Goal: Find specific page/section: Find specific page/section

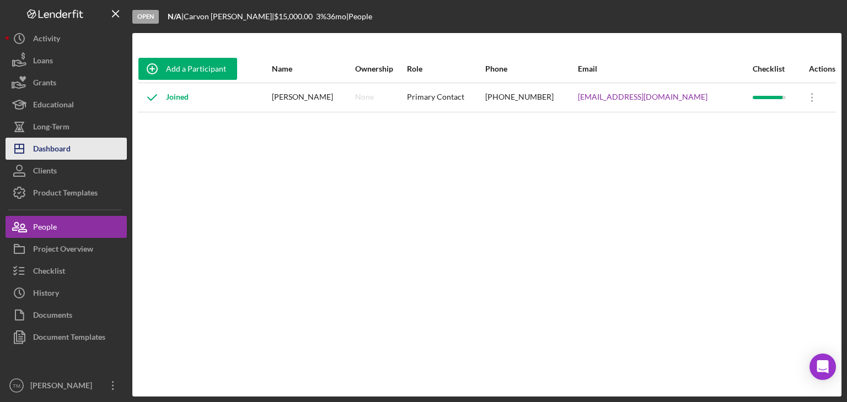
click at [46, 150] on div "Dashboard" at bounding box center [51, 150] width 37 height 25
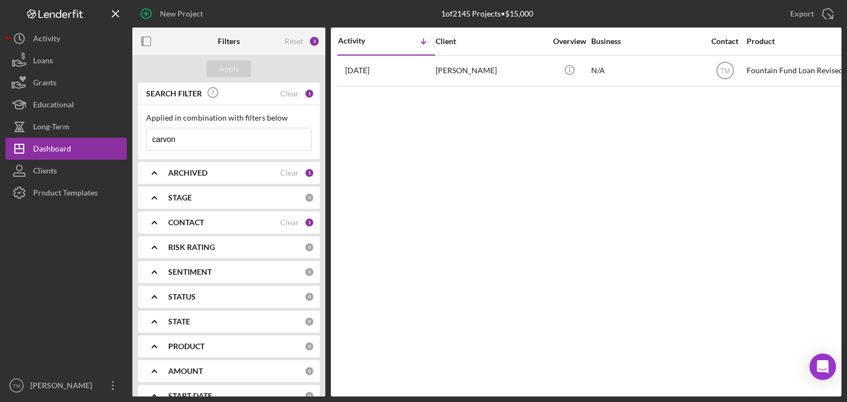
click at [180, 142] on input "carvon" at bounding box center [229, 139] width 164 height 22
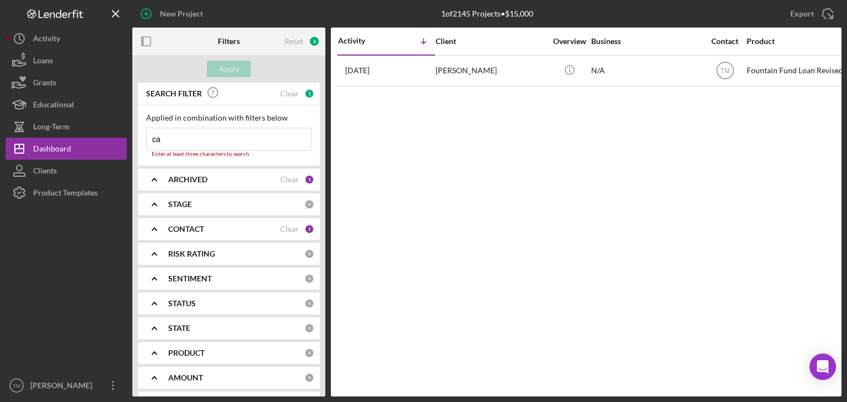
type input "c"
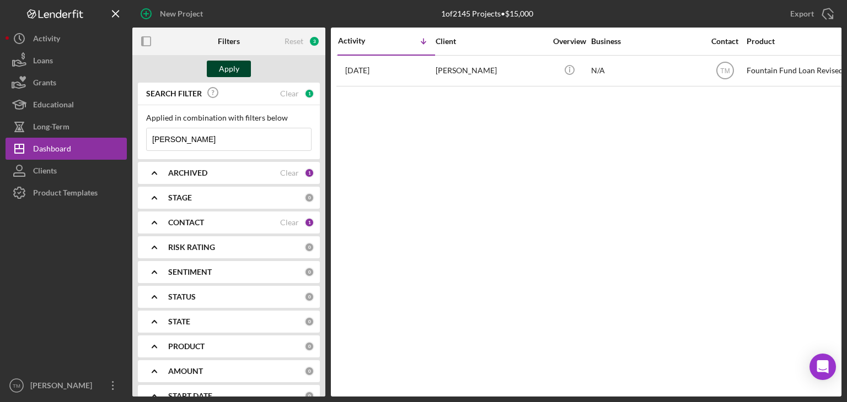
type input "[PERSON_NAME]"
click at [220, 69] on div "Apply" at bounding box center [229, 69] width 20 height 17
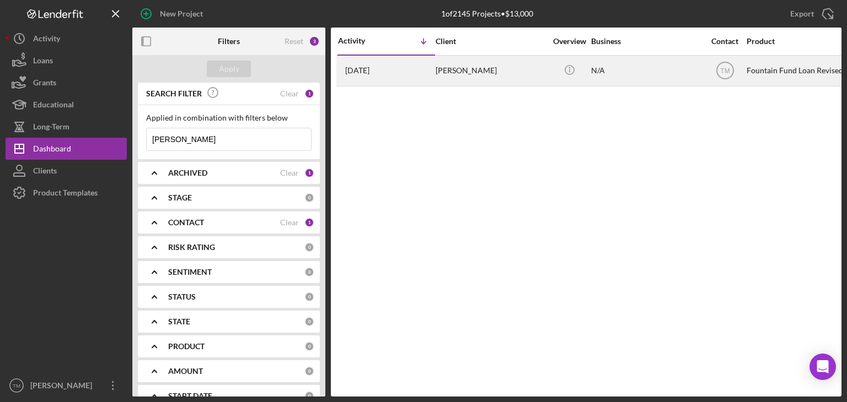
click at [478, 74] on div "[PERSON_NAME]" at bounding box center [490, 70] width 110 height 29
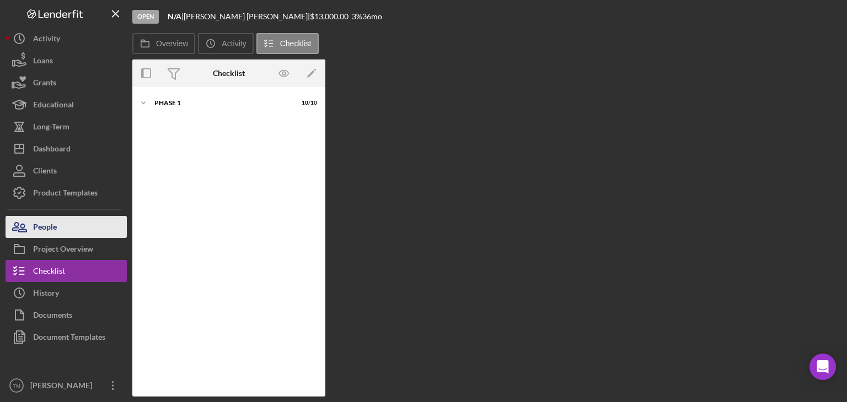
click at [56, 226] on div "People" at bounding box center [45, 228] width 24 height 25
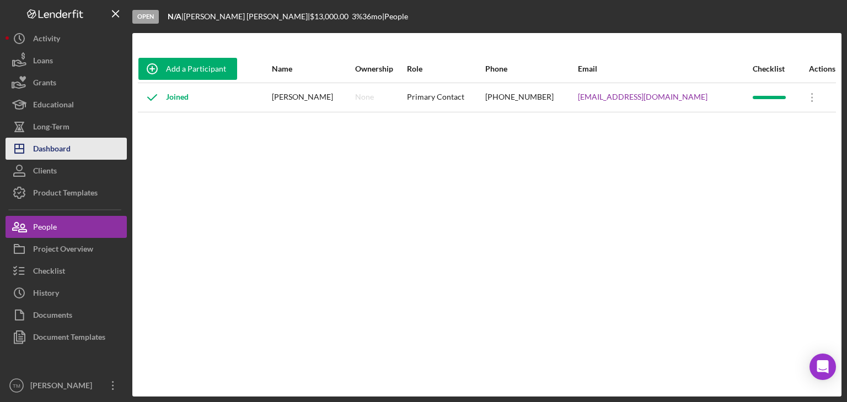
click at [56, 153] on div "Dashboard" at bounding box center [51, 150] width 37 height 25
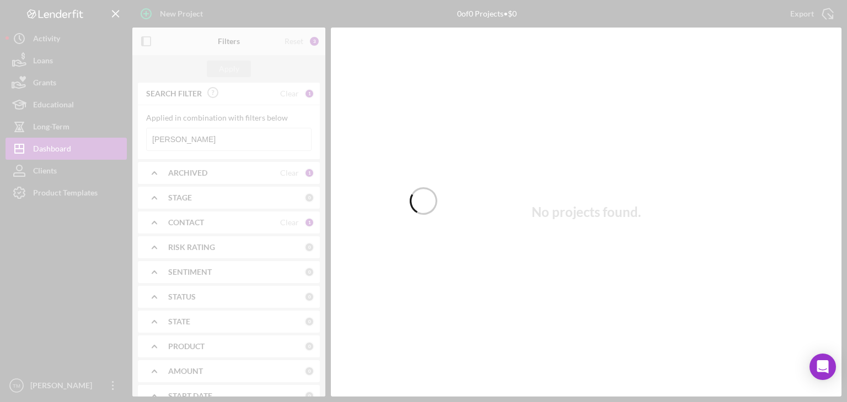
click at [183, 139] on div at bounding box center [423, 201] width 847 height 402
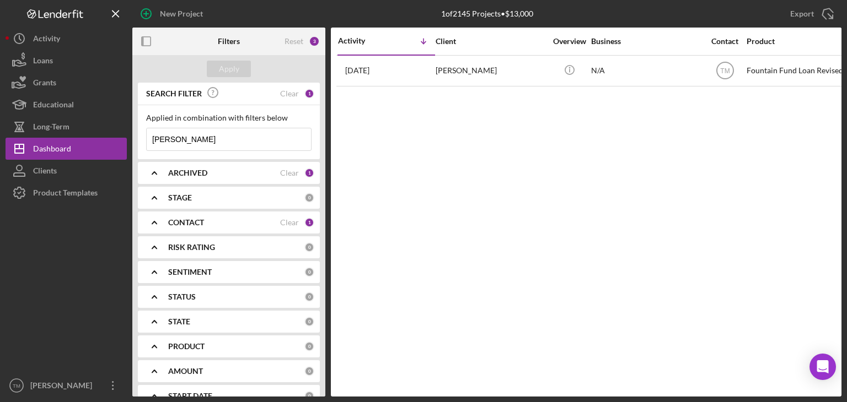
click at [187, 139] on input "[PERSON_NAME]" at bounding box center [229, 139] width 164 height 22
type input "b"
type input "Pace"
click at [234, 69] on div "Apply" at bounding box center [229, 69] width 20 height 17
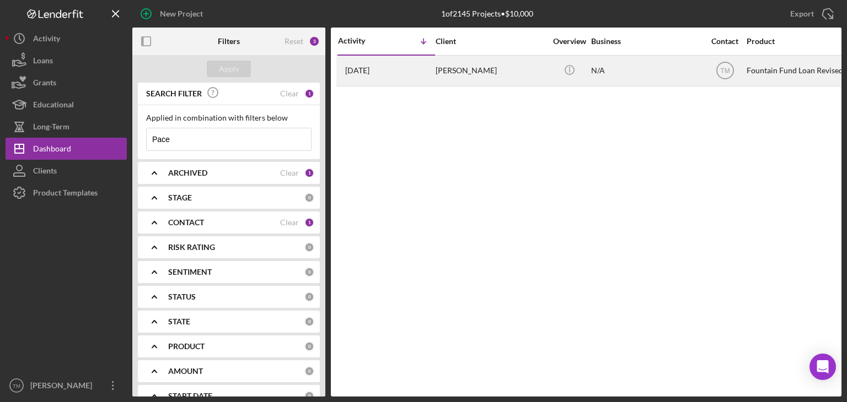
click at [471, 72] on div "[PERSON_NAME]" at bounding box center [490, 70] width 110 height 29
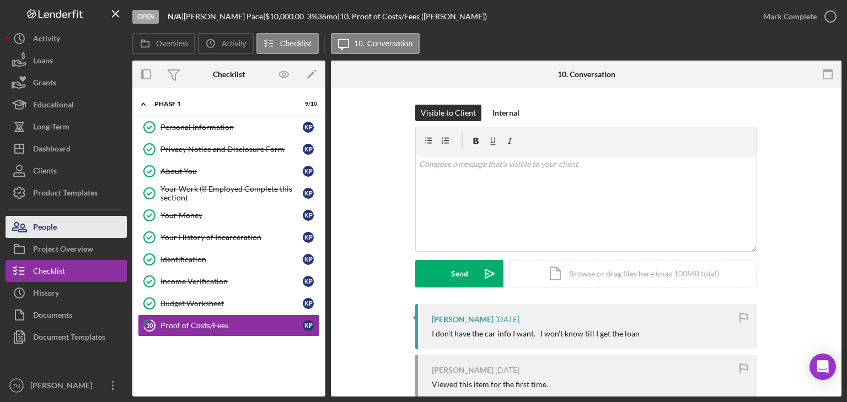
click at [42, 229] on div "People" at bounding box center [45, 228] width 24 height 25
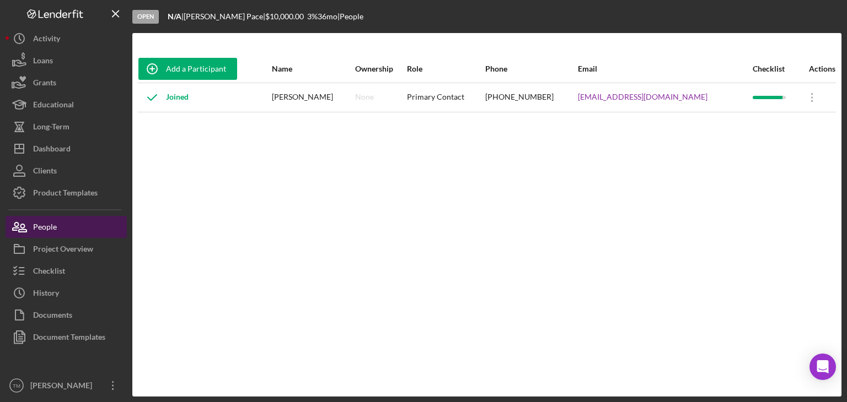
click at [42, 230] on div "People" at bounding box center [45, 228] width 24 height 25
